Goal: Task Accomplishment & Management: Manage account settings

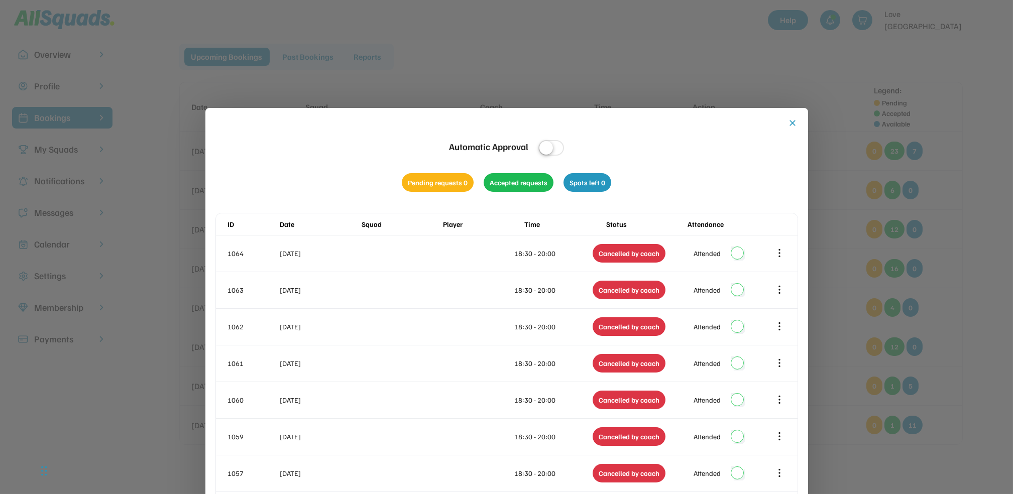
scroll to position [9, 0]
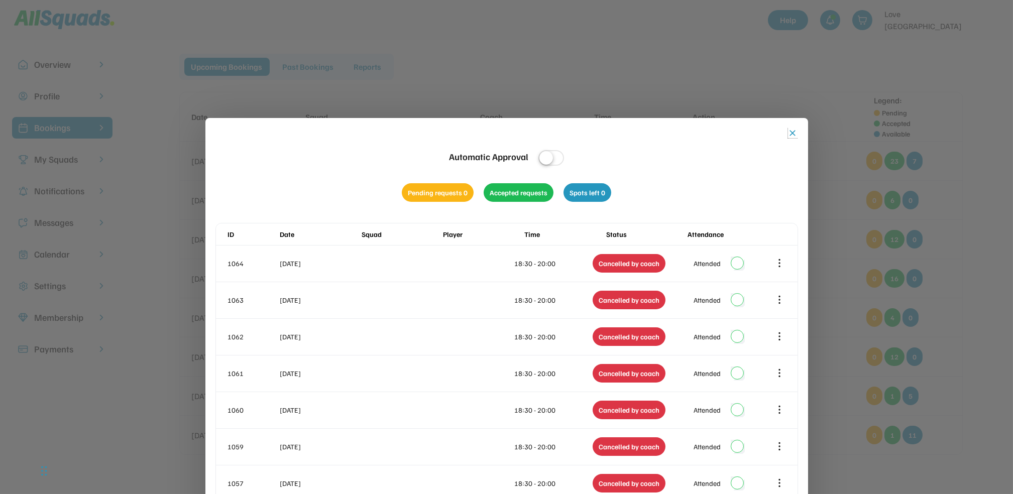
click at [795, 133] on button "close" at bounding box center [793, 133] width 10 height 10
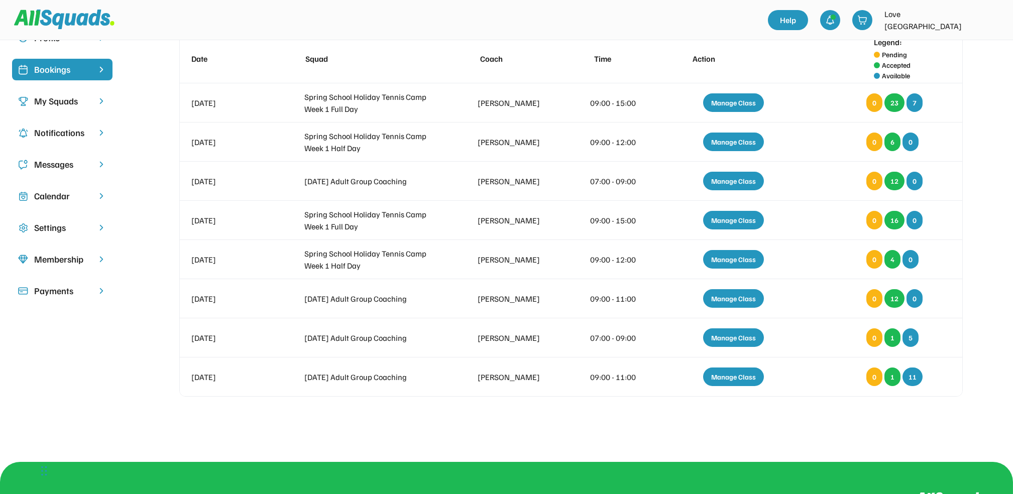
scroll to position [68, 0]
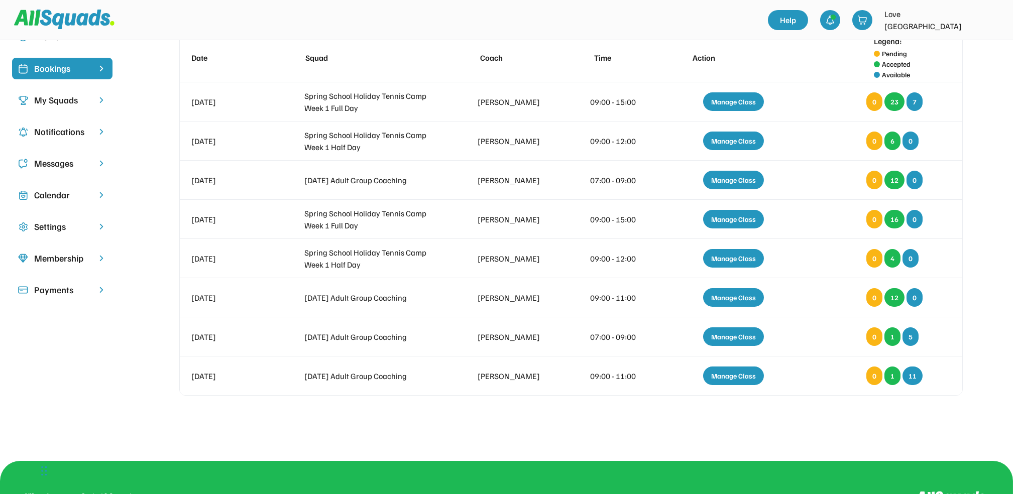
click at [324, 409] on div "Upcoming Bookings Past Bookings Reports Date Squad Coach Time Action Legend: Pe…" at bounding box center [571, 212] width 860 height 436
click at [590, 5] on div "Help Love Tennis Pizzey Park" at bounding box center [506, 20] width 1013 height 40
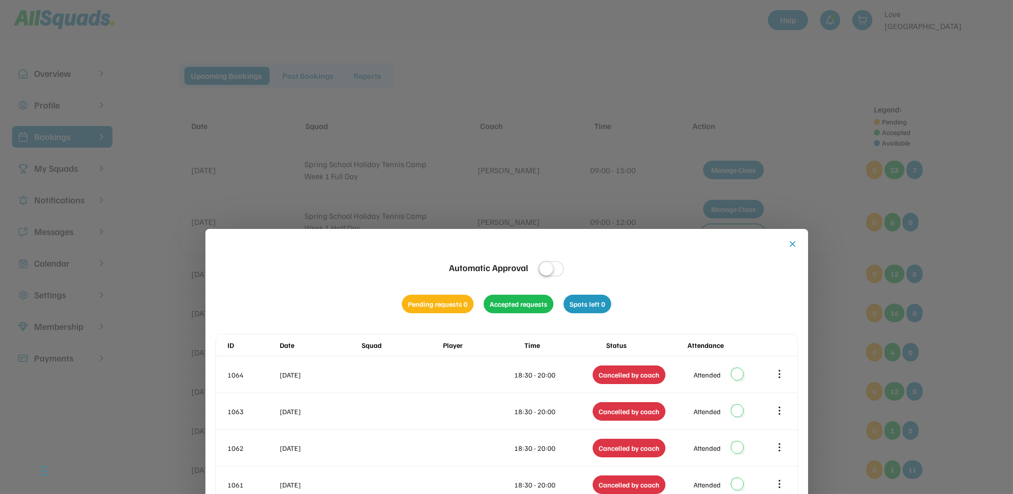
click at [942, 53] on div at bounding box center [506, 247] width 1013 height 494
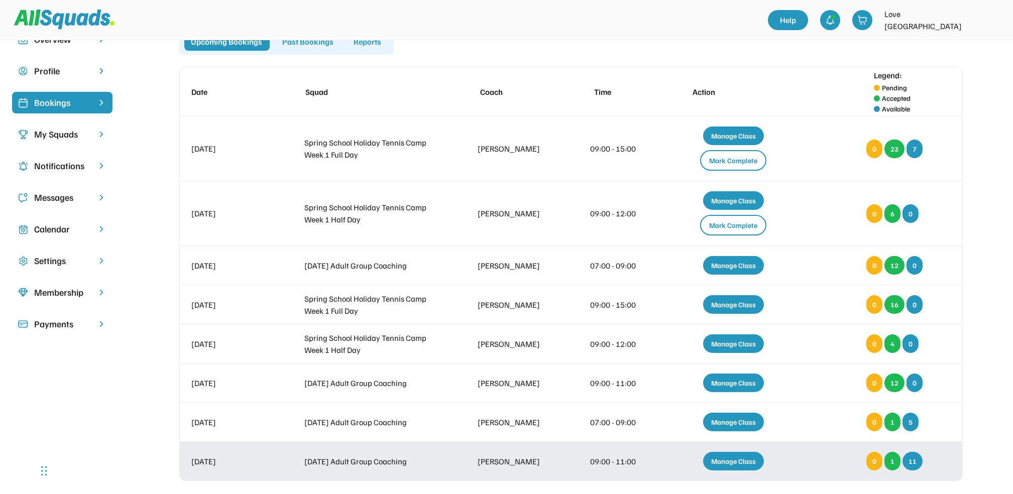
scroll to position [67, 0]
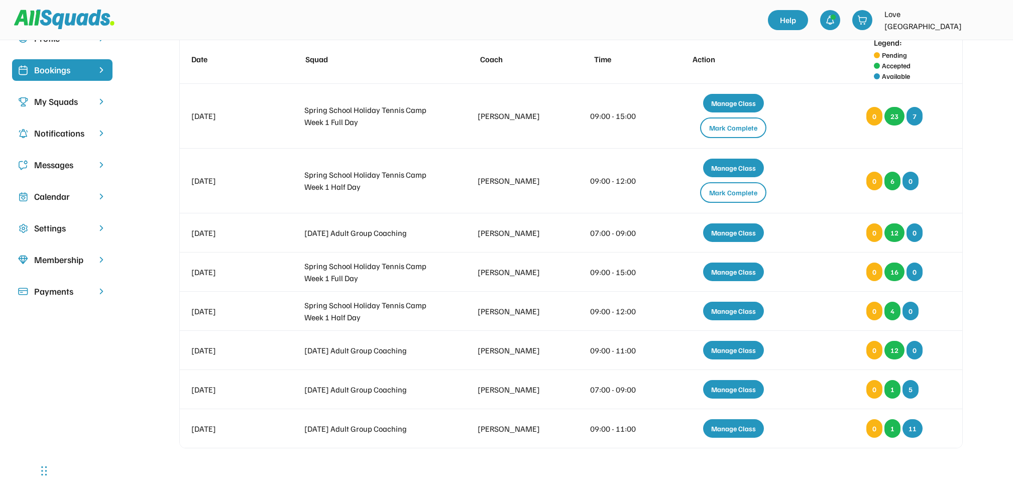
click at [652, 454] on div "Upcoming Bookings Past Bookings Reports Date Squad Coach Time Action Legend: Pe…" at bounding box center [571, 240] width 860 height 488
